Goal: Transaction & Acquisition: Subscribe to service/newsletter

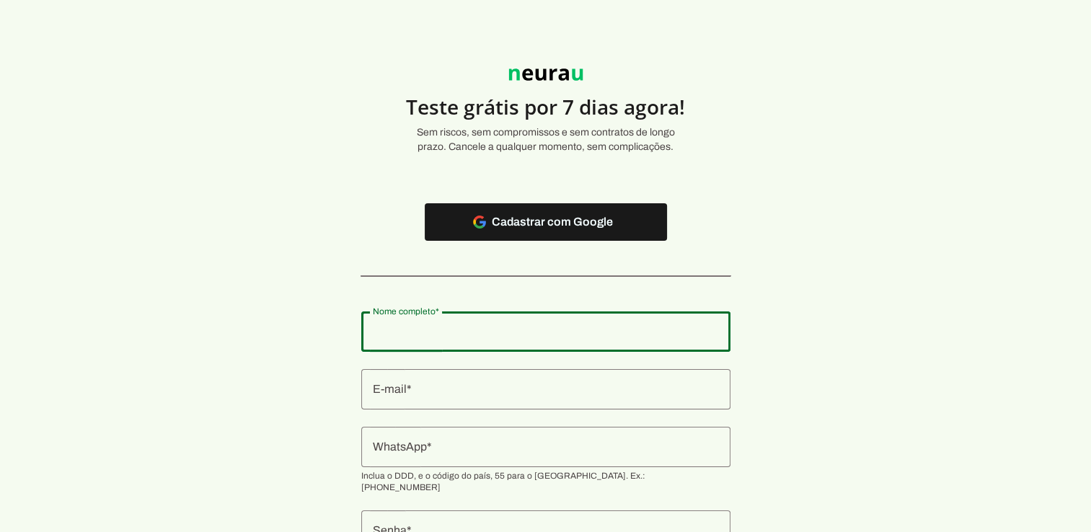
click at [484, 334] on input "Nome completo" at bounding box center [546, 331] width 346 height 17
type input "[PERSON_NAME]"
type md-outlined-text-field "[PERSON_NAME]"
type input "[EMAIL_ADDRESS][DOMAIN_NAME]"
type md-outlined-text-field "[EMAIL_ADDRESS][DOMAIN_NAME]"
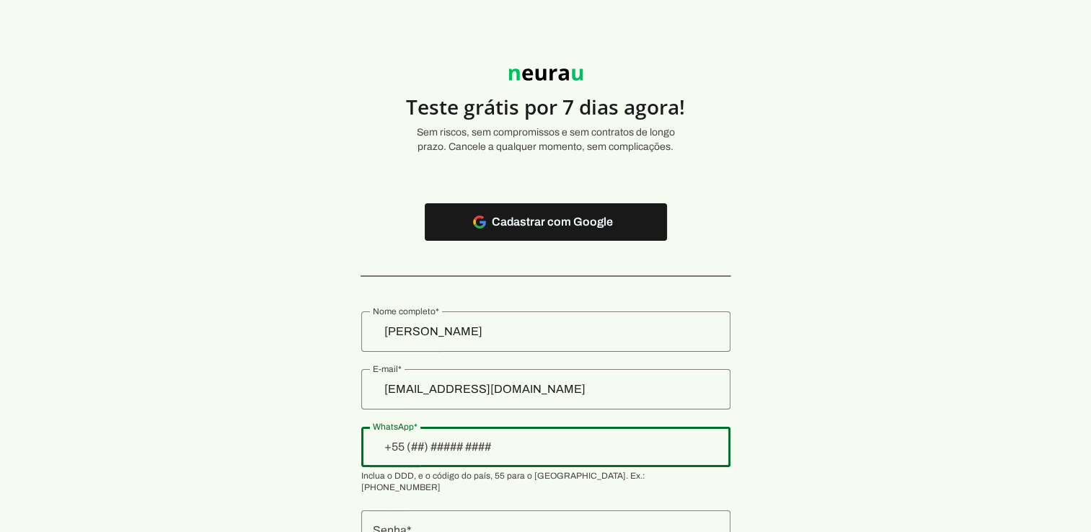
type input "+6__-___-___"
click at [460, 446] on input "[PHONE_NUMBER]" at bounding box center [546, 446] width 346 height 17
click at [507, 445] on input "[PHONE_NUMBER]_" at bounding box center [546, 446] width 346 height 17
type input "[PHONE_NUMBER]"
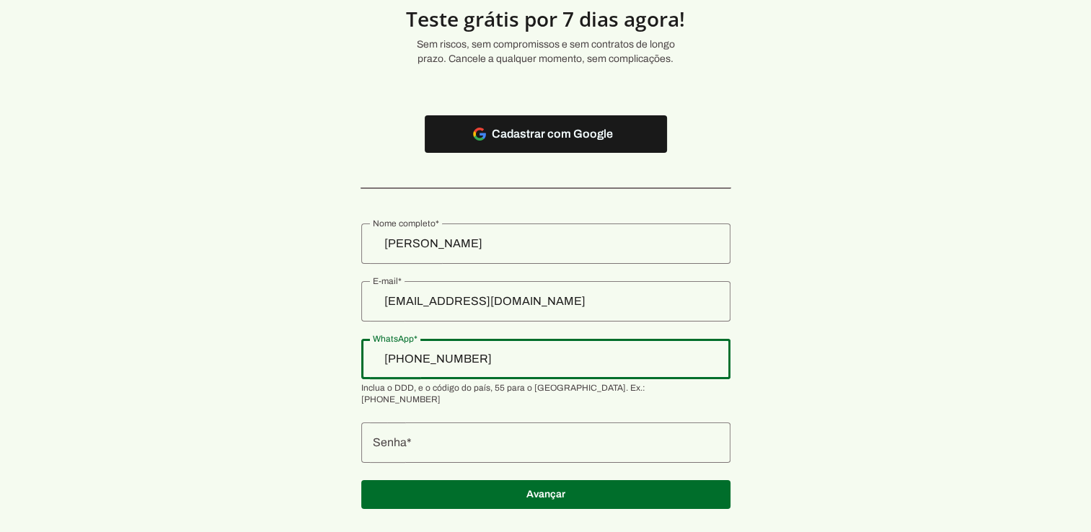
scroll to position [104, 0]
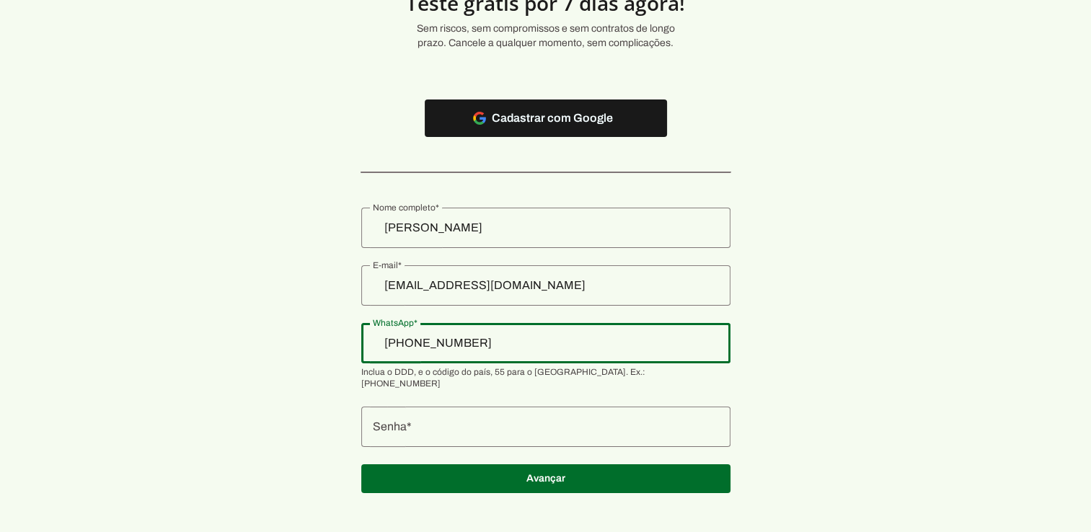
type md-outlined-text-field "[PHONE_NUMBER]"
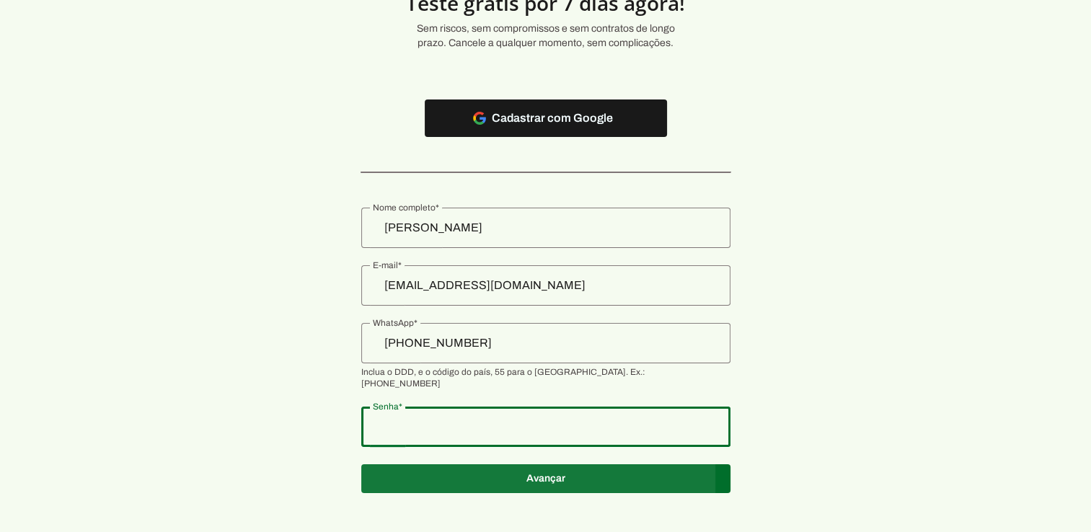
type md-outlined-text-field "@Chaparro27"
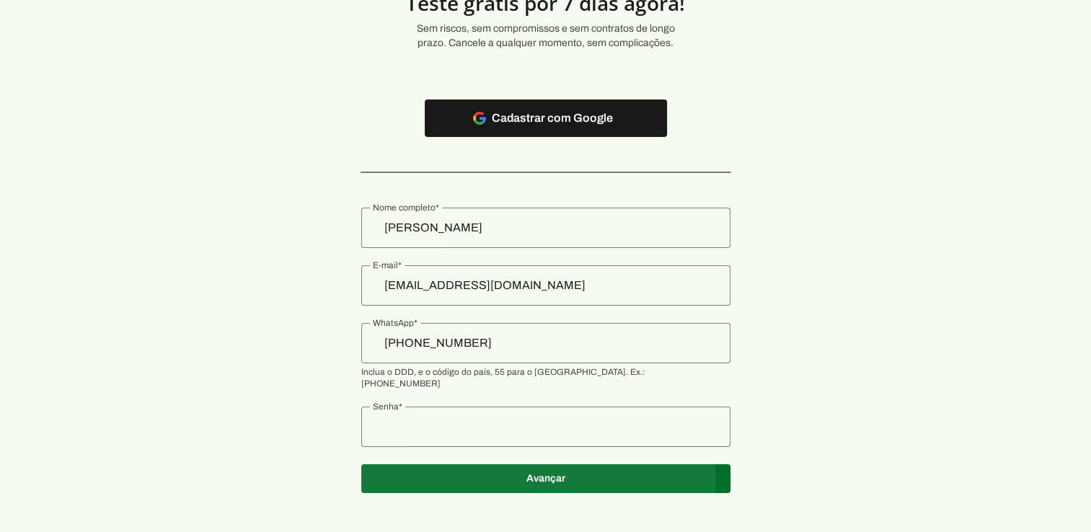
click at [521, 463] on span at bounding box center [545, 478] width 369 height 35
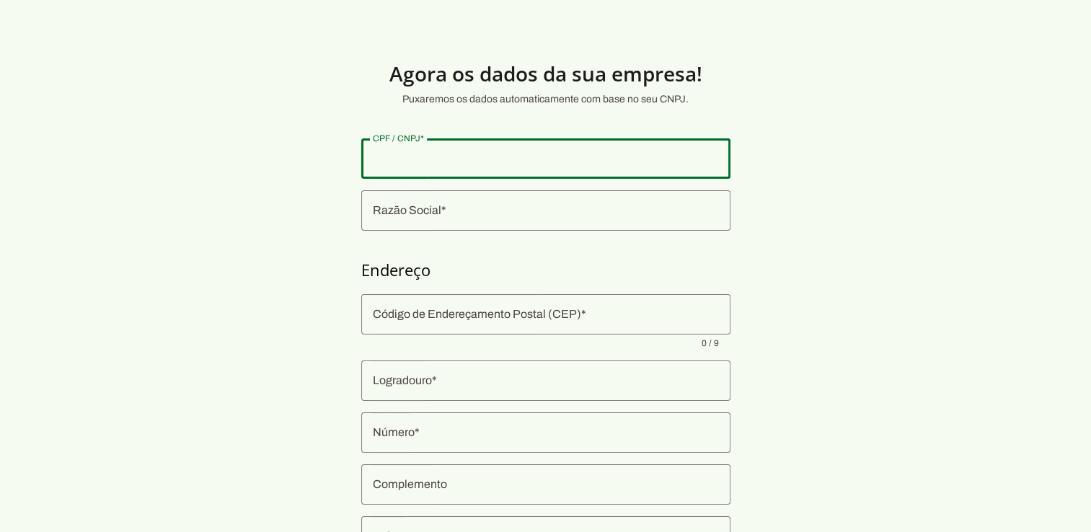
click at [417, 160] on input "CPF / CNPJ" at bounding box center [546, 158] width 346 height 17
type input "58.883.650/0001-02"
type md-outlined-text-field "58.883.650/0001-02"
click at [500, 205] on input "Razão Social" at bounding box center [546, 210] width 346 height 17
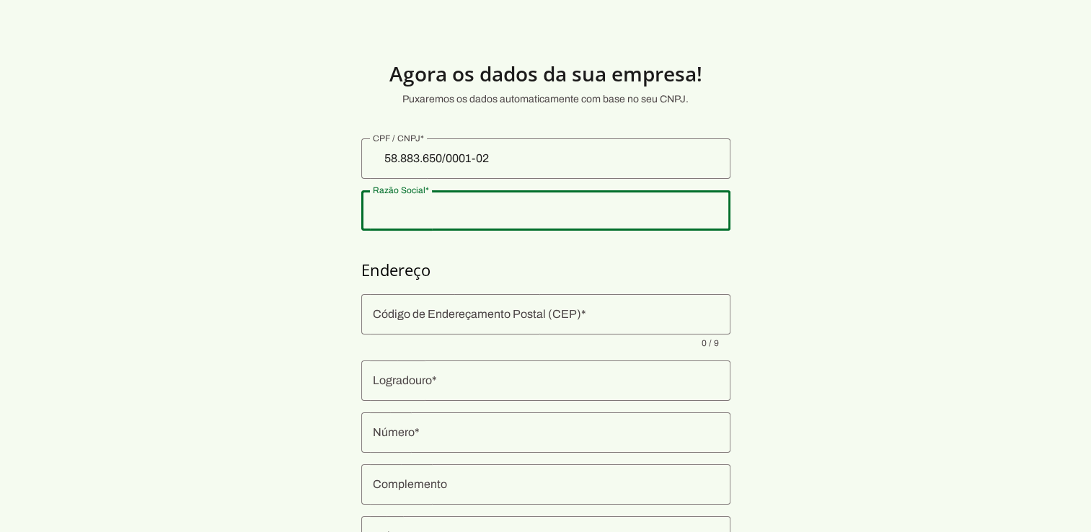
type input "LIMP BRASIL SOLUCOES FINANCEIRAS LTDA"
type input "[GEOGRAPHIC_DATA]"
type input "960"
type input "Quadrah4 Lote 01/03 Sala 1203"
type input "Lot Park Lozandes"
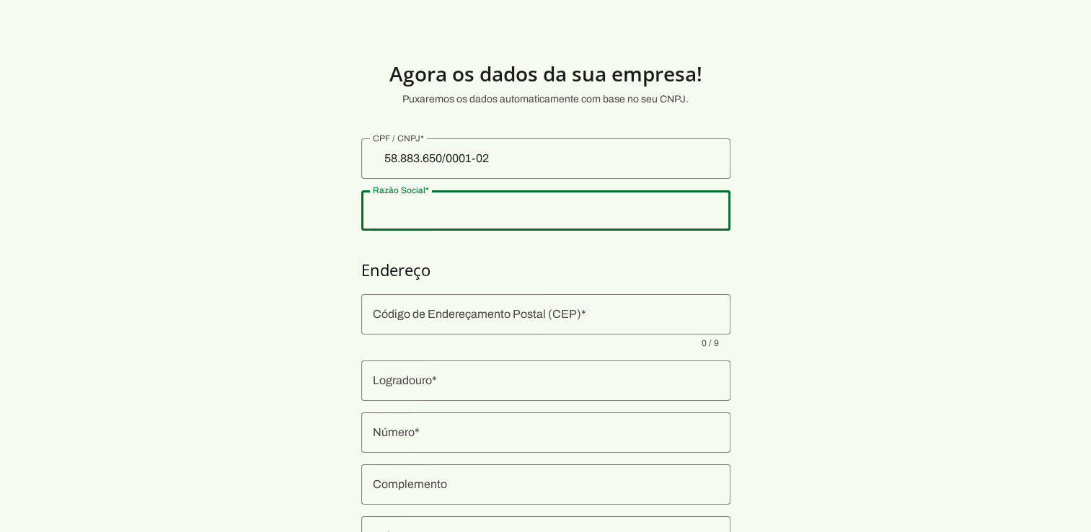
type input "Goiânia"
type input "GO"
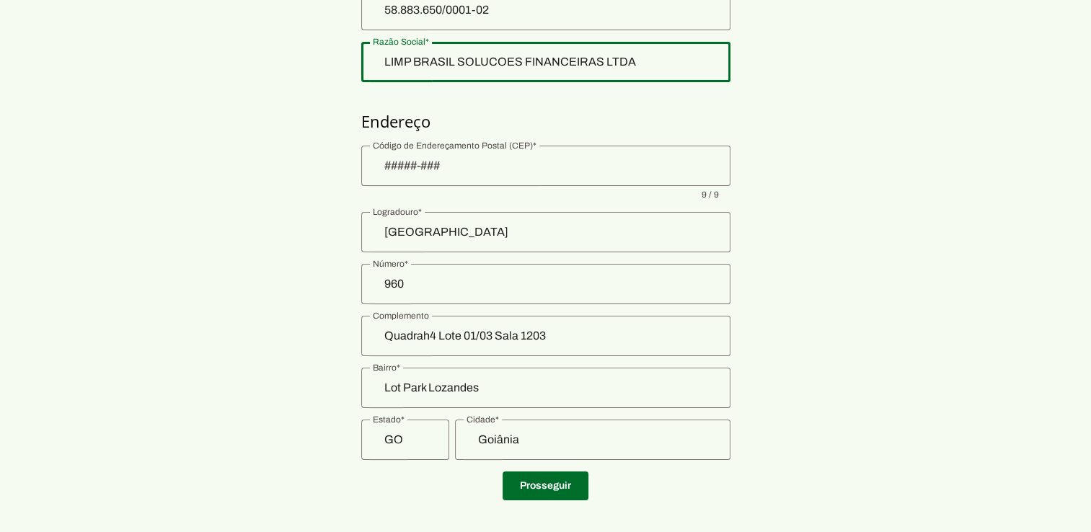
scroll to position [162, 0]
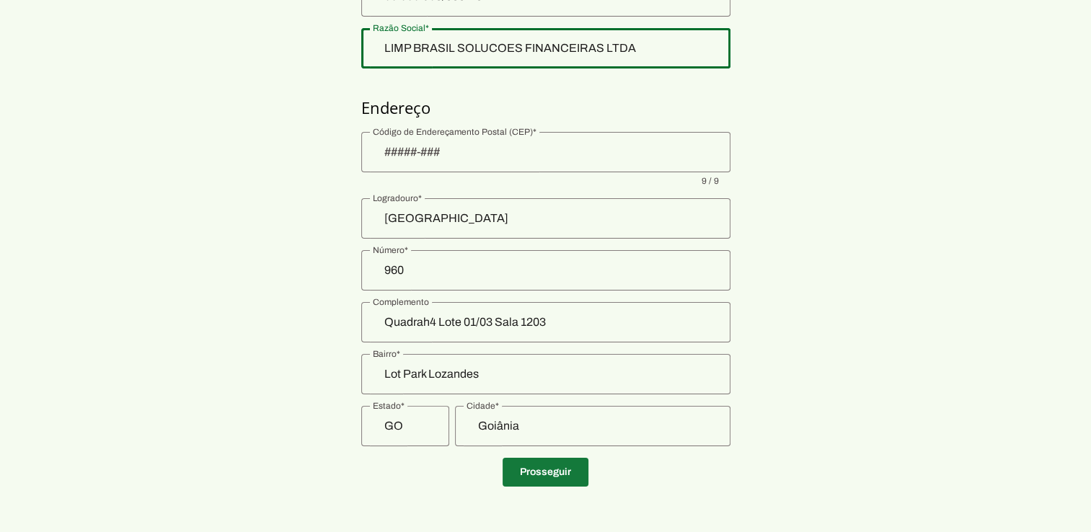
click at [569, 479] on span at bounding box center [545, 472] width 86 height 35
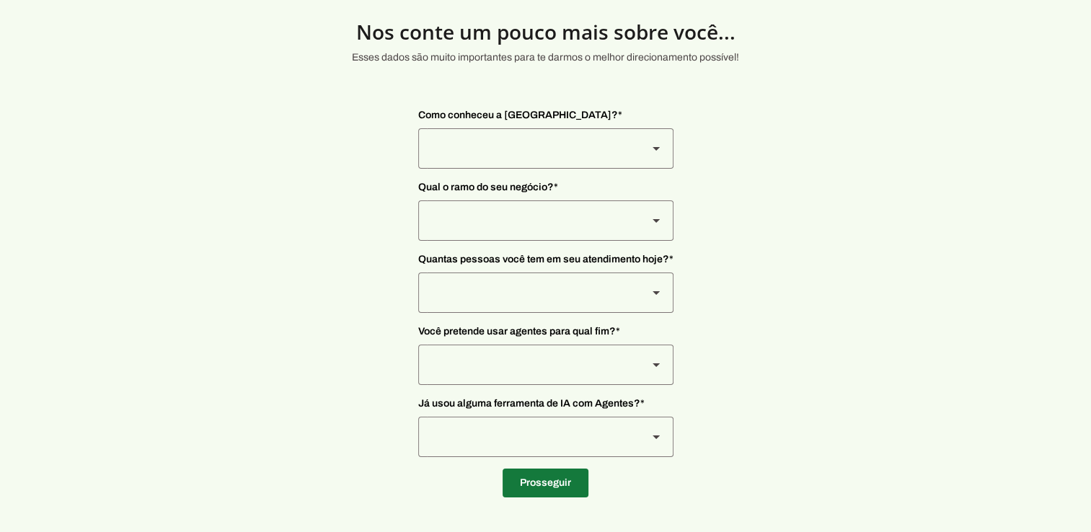
scroll to position [41, 0]
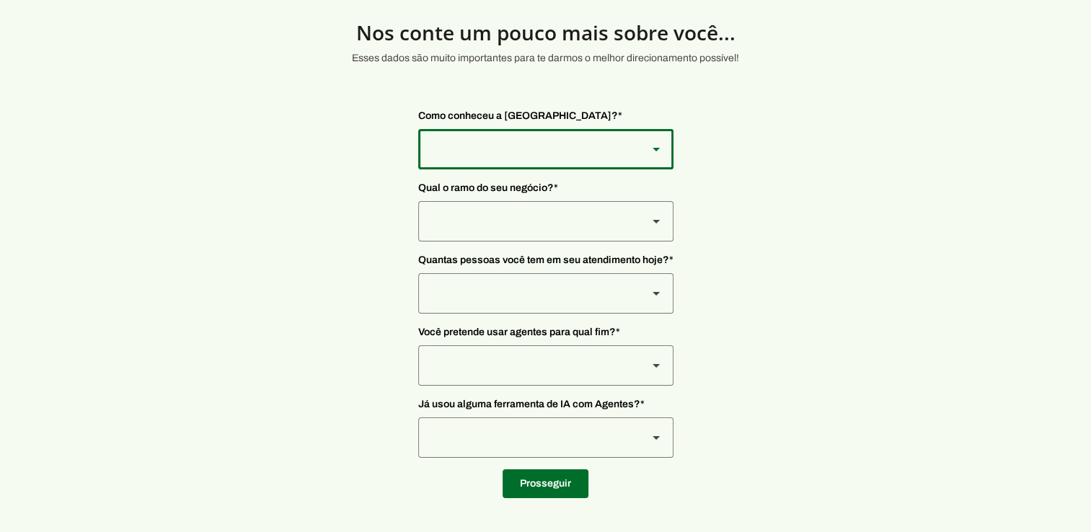
click at [654, 148] on polygon at bounding box center [655, 150] width 7 height 4
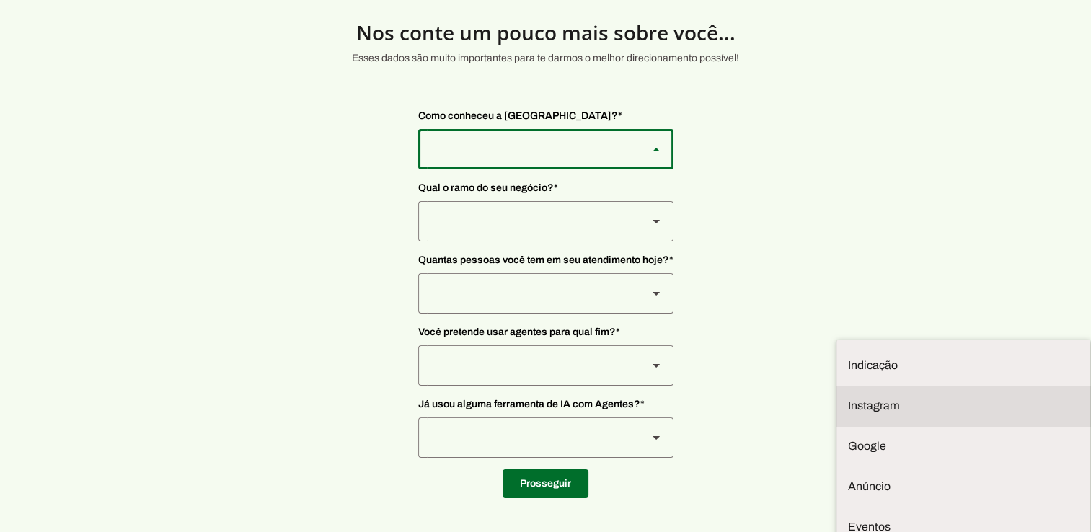
click at [848, 397] on slot at bounding box center [963, 405] width 231 height 17
type md-outlined-select "SqiumnrPQyqUQpijGxgf"
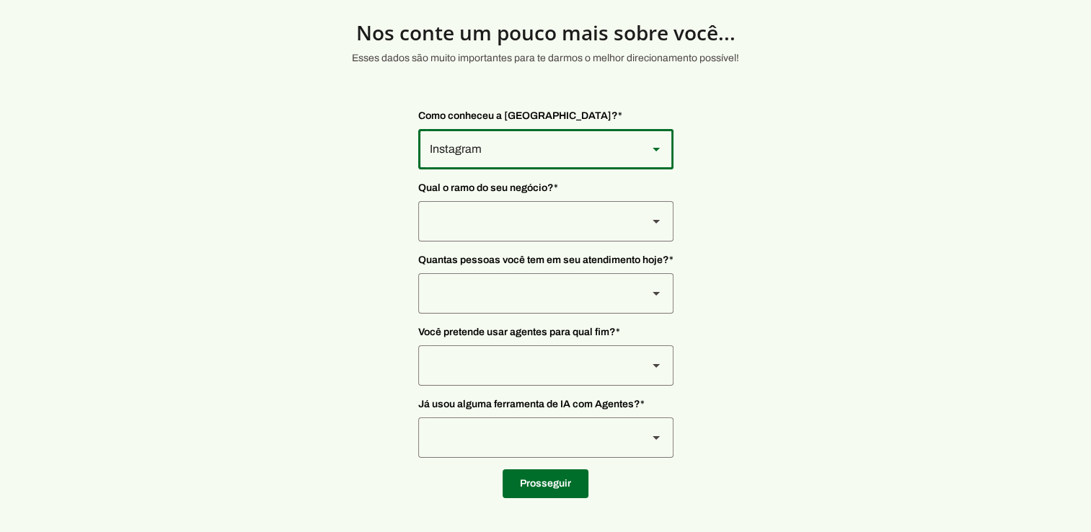
click at [655, 146] on slot at bounding box center [655, 149] width 17 height 17
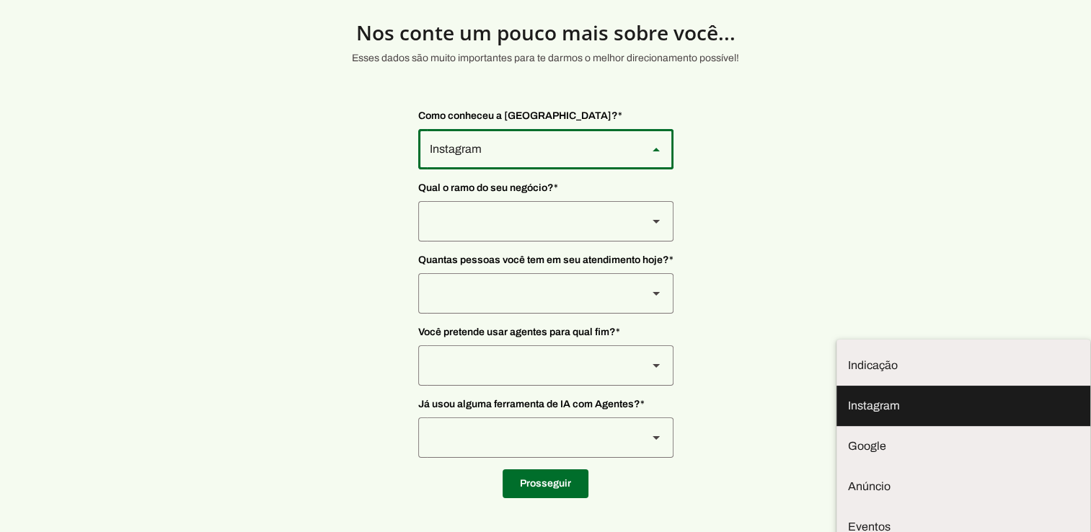
click at [848, 397] on slot at bounding box center [963, 405] width 231 height 17
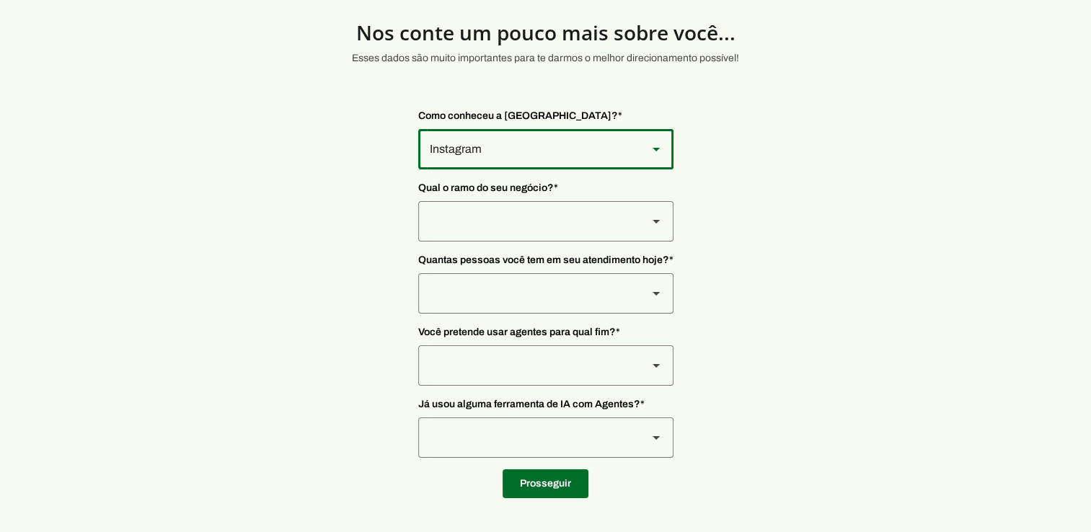
click at [657, 221] on icon at bounding box center [655, 222] width 7 height 4
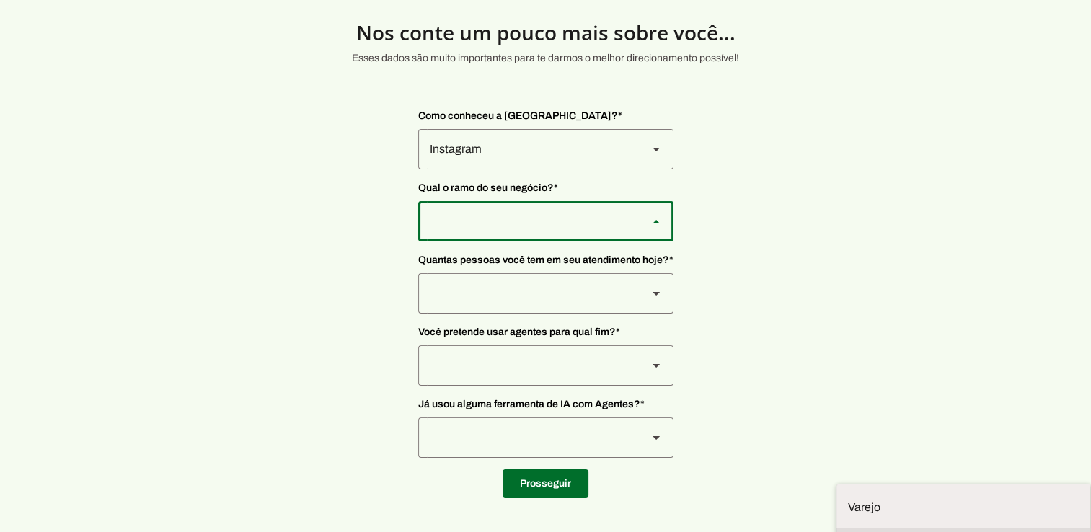
scroll to position [3, 0]
type md-outlined-select "PdBvFalRKZEXjQ8yR20Z"
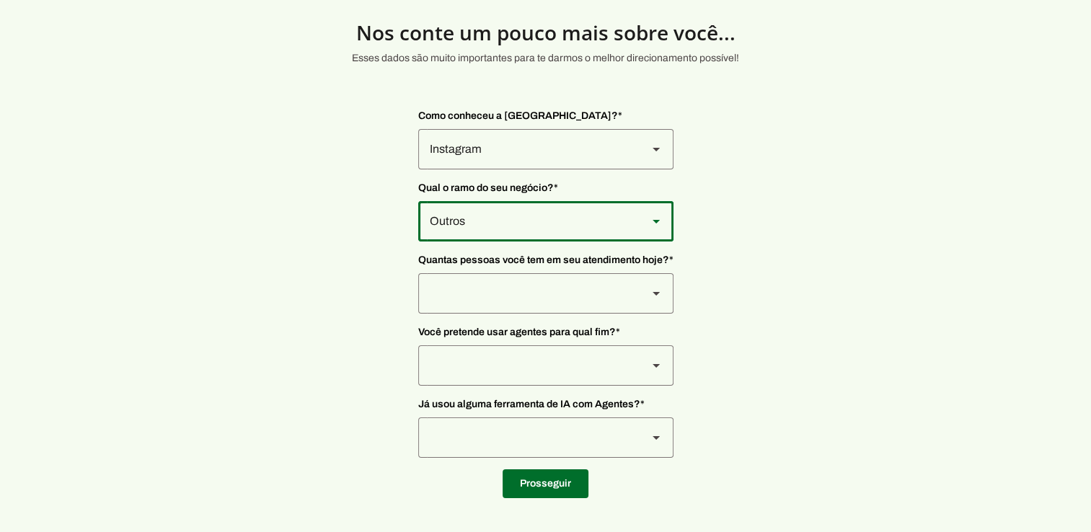
click at [654, 292] on icon at bounding box center [655, 294] width 7 height 4
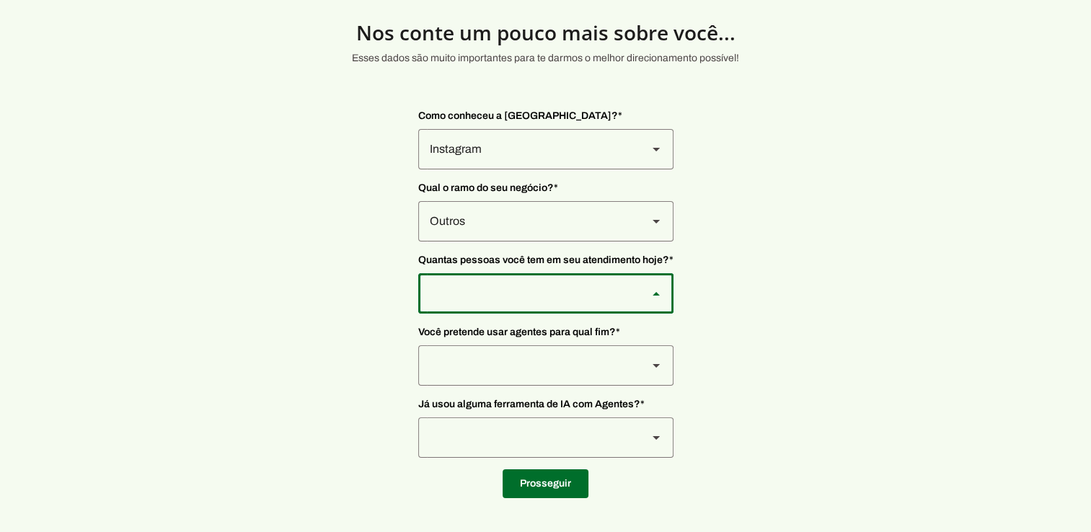
click at [652, 296] on slot at bounding box center [655, 293] width 17 height 17
type md-outlined-select "yHmeUixsC5IlBgFUkJwN"
click at [653, 365] on polygon at bounding box center [655, 366] width 7 height 4
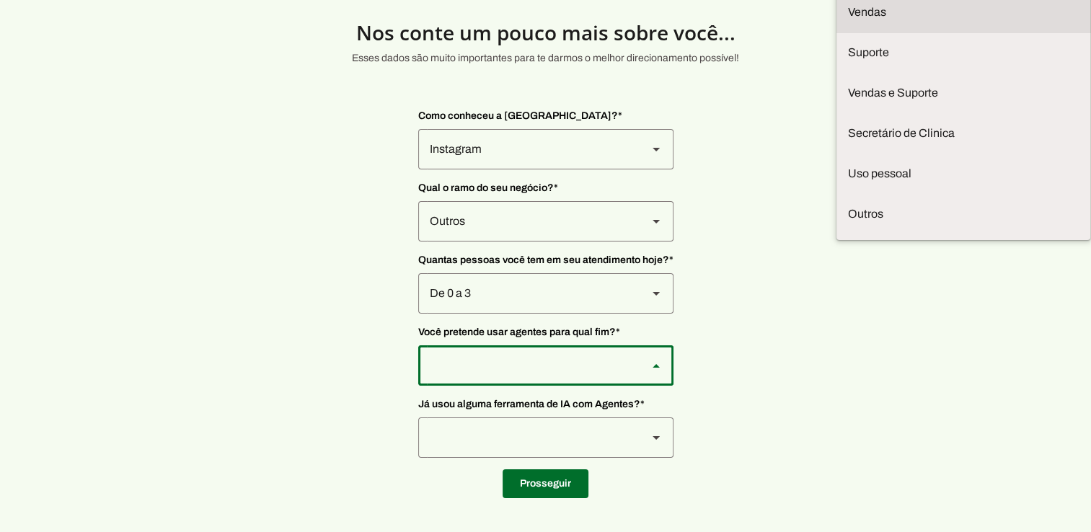
click at [836, 32] on md-item "Vendas" at bounding box center [963, 12] width 254 height 40
type md-outlined-select "F7ie3OCOKWbmhu0VXrjC"
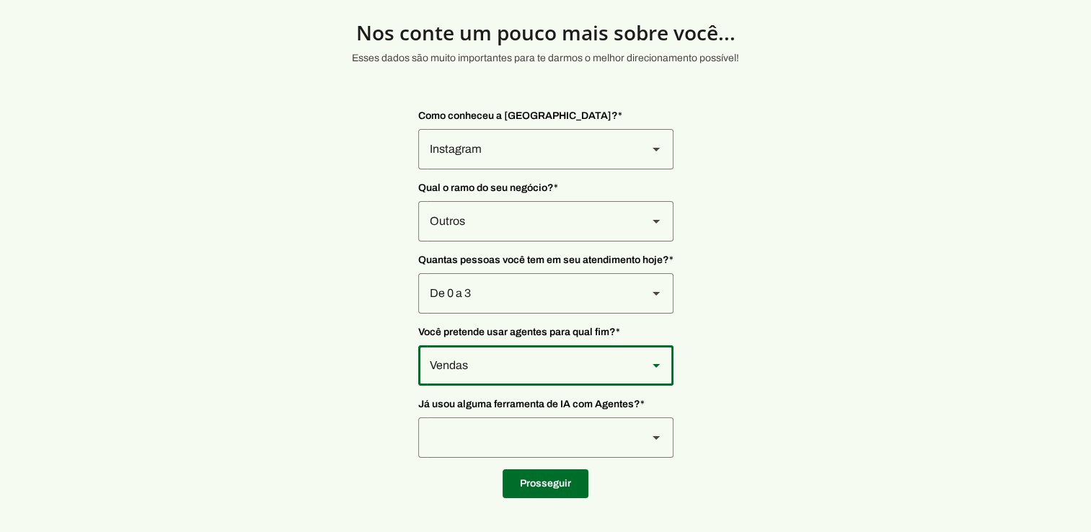
click at [657, 437] on icon at bounding box center [655, 438] width 7 height 4
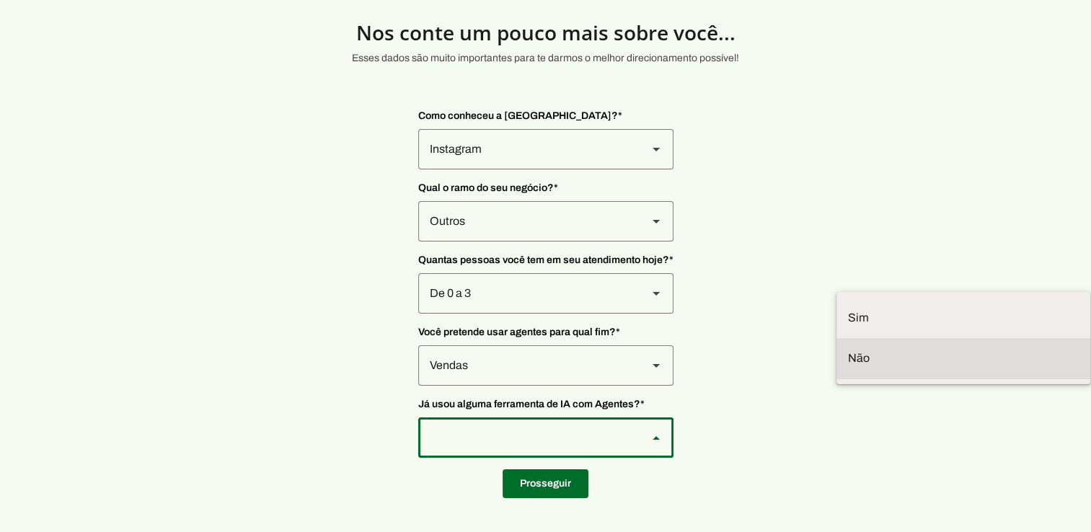
click at [848, 367] on slot at bounding box center [963, 358] width 231 height 17
type md-outlined-select "YJTivUP5LYteilvK0BaA"
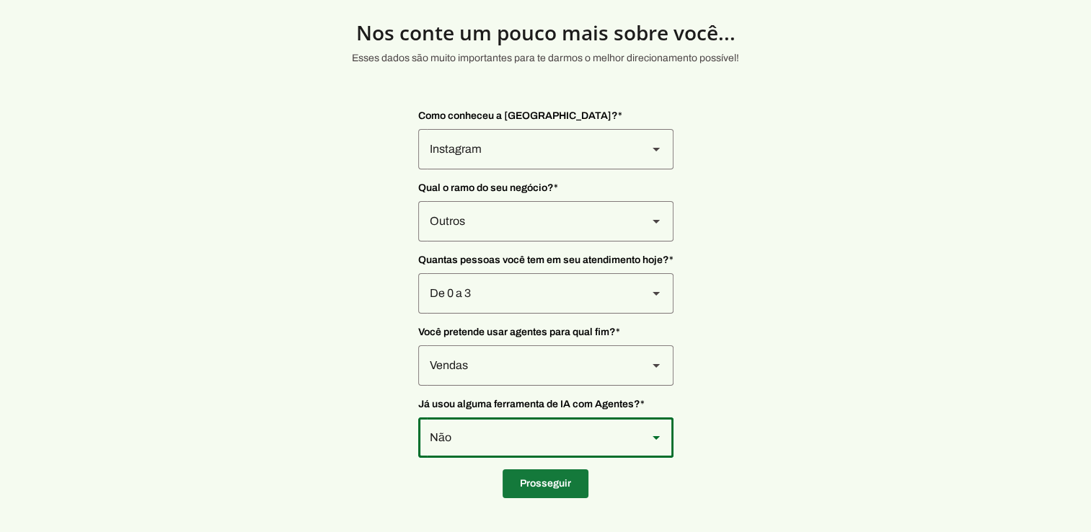
click at [531, 489] on span at bounding box center [545, 483] width 86 height 35
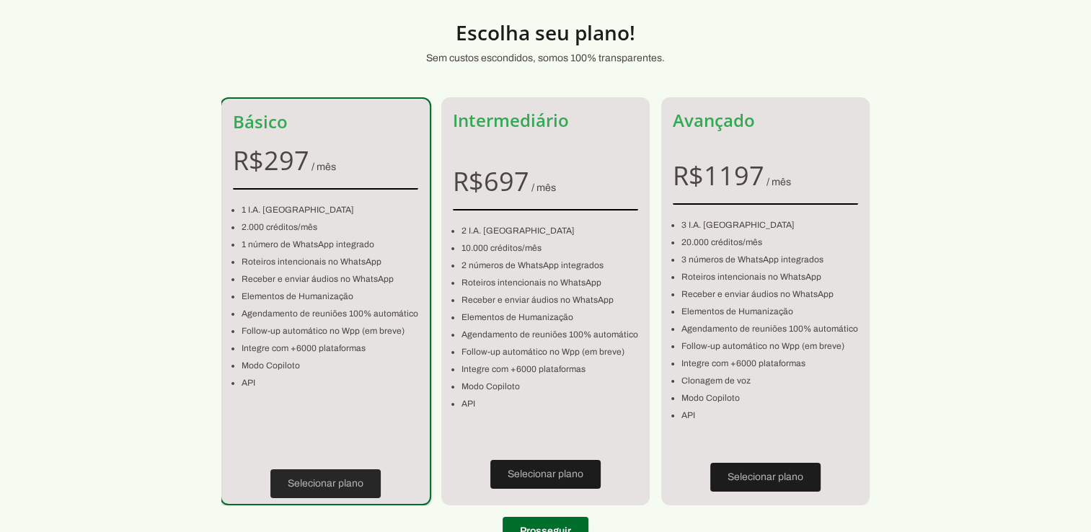
click at [352, 486] on span at bounding box center [325, 483] width 110 height 35
type input "[GEOGRAPHIC_DATA]"
type input "960"
type input "Quadrah4 Lote 01/03 Sala 1203"
type input "Lot Park Lozandes"
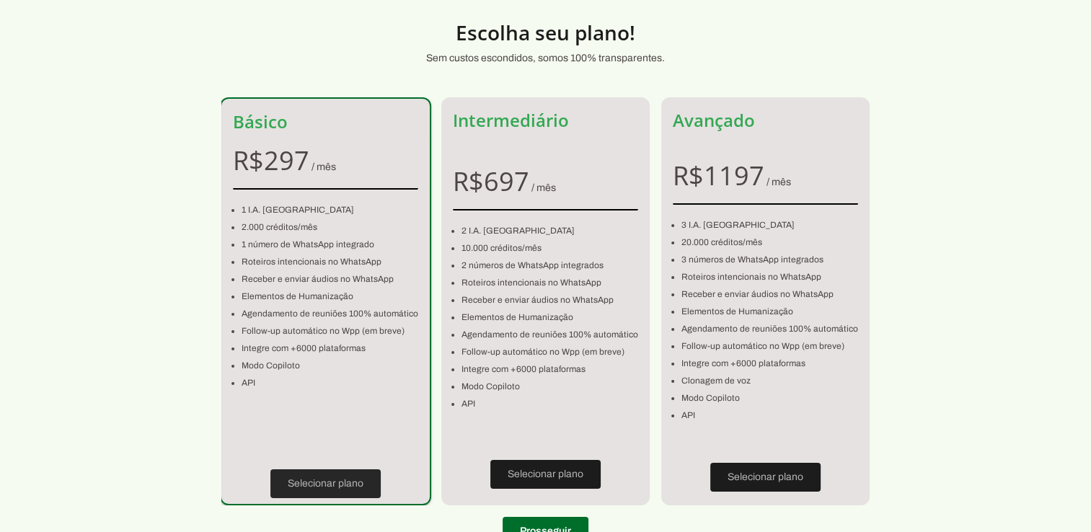
type input "Goiânia"
type input "GO"
type input "[PHONE_NUMBER]"
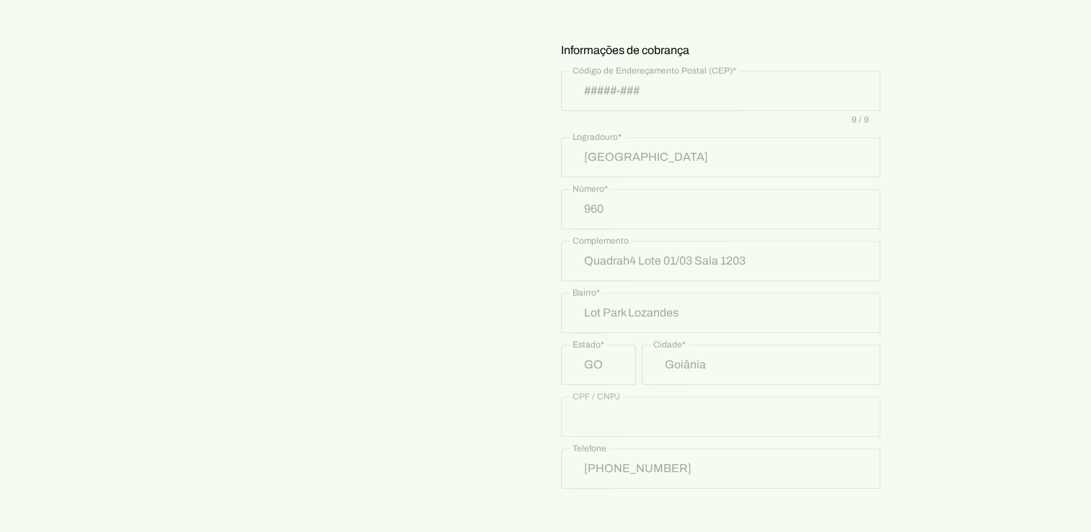
scroll to position [719, 0]
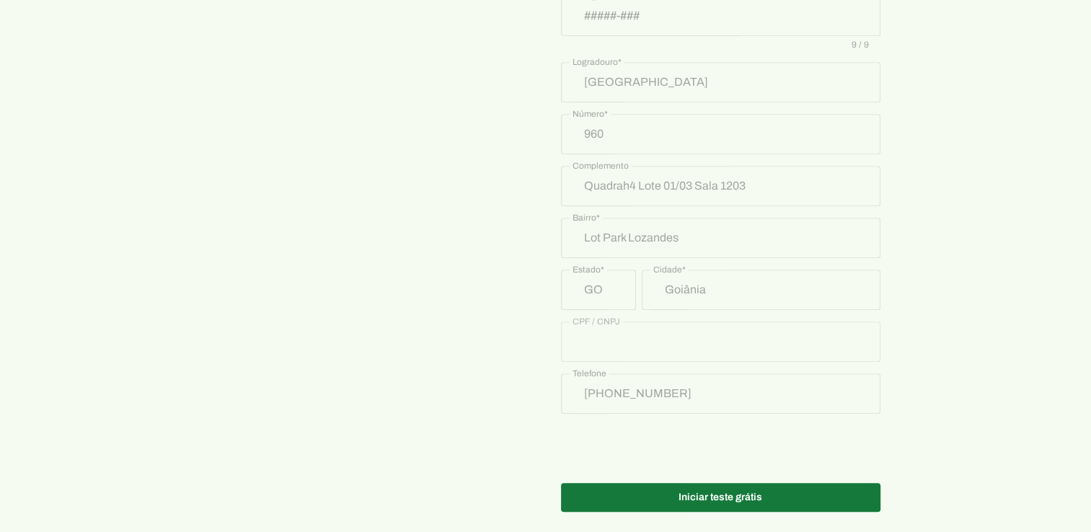
click at [722, 484] on span at bounding box center [720, 497] width 319 height 35
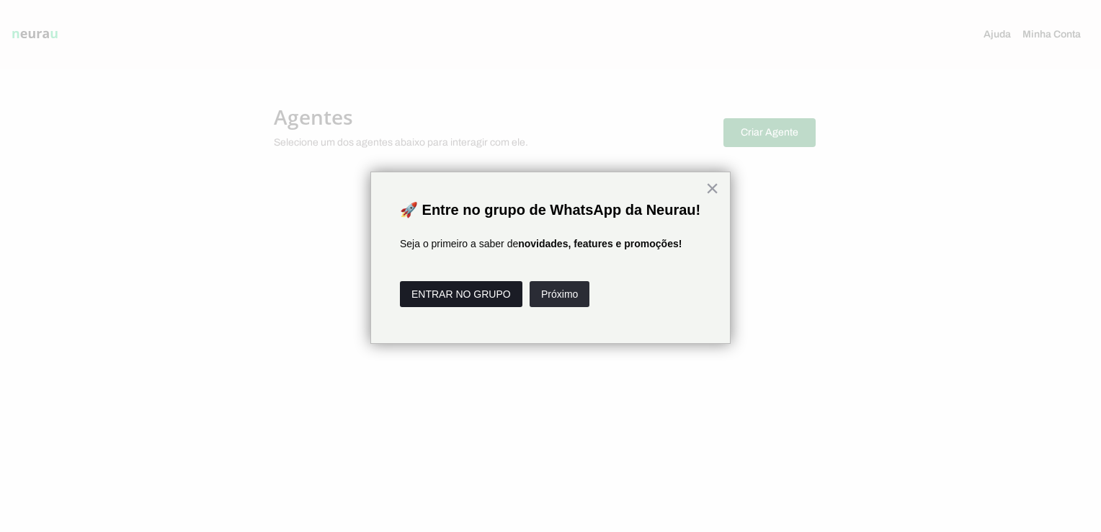
click at [457, 307] on button "ENTRAR NO GRUPO" at bounding box center [461, 294] width 123 height 26
